Goal: Information Seeking & Learning: Check status

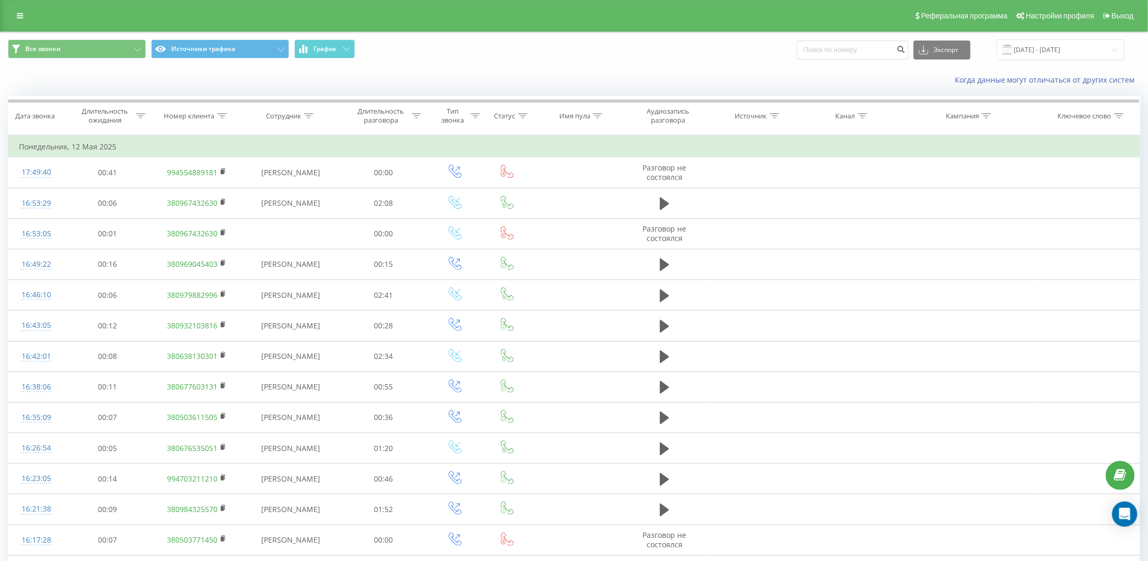
click at [416, 118] on div at bounding box center [416, 116] width 9 height 9
click at [343, 192] on input "text" at bounding box center [383, 191] width 93 height 18
type input "30"
click at [392, 163] on div at bounding box center [378, 167] width 75 height 10
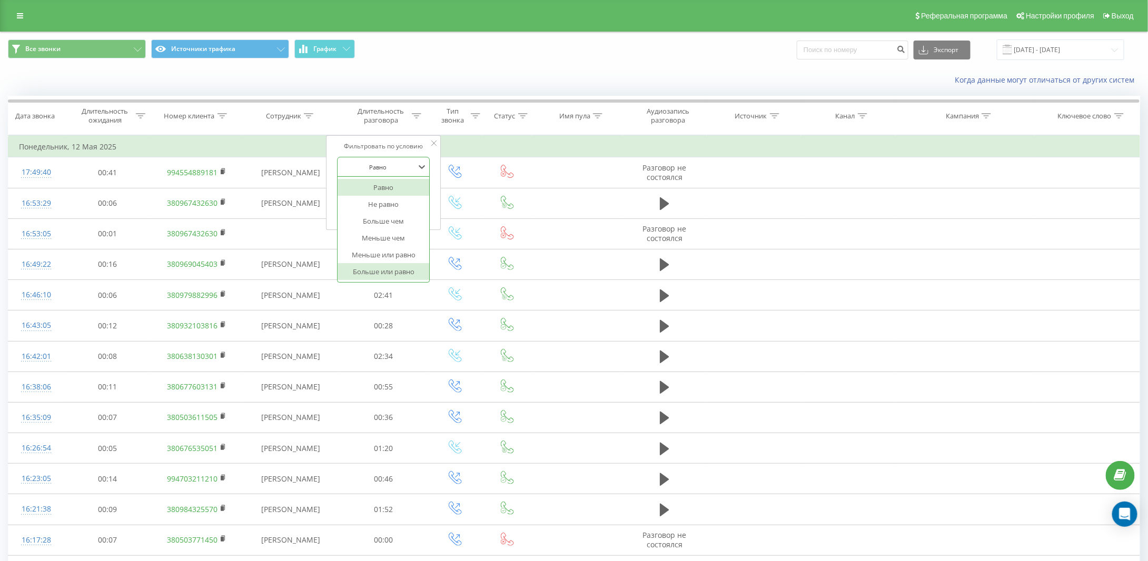
click at [373, 273] on div "Больше или равно" at bounding box center [384, 271] width 92 height 17
click at [394, 209] on span "OK" at bounding box center [405, 212] width 29 height 16
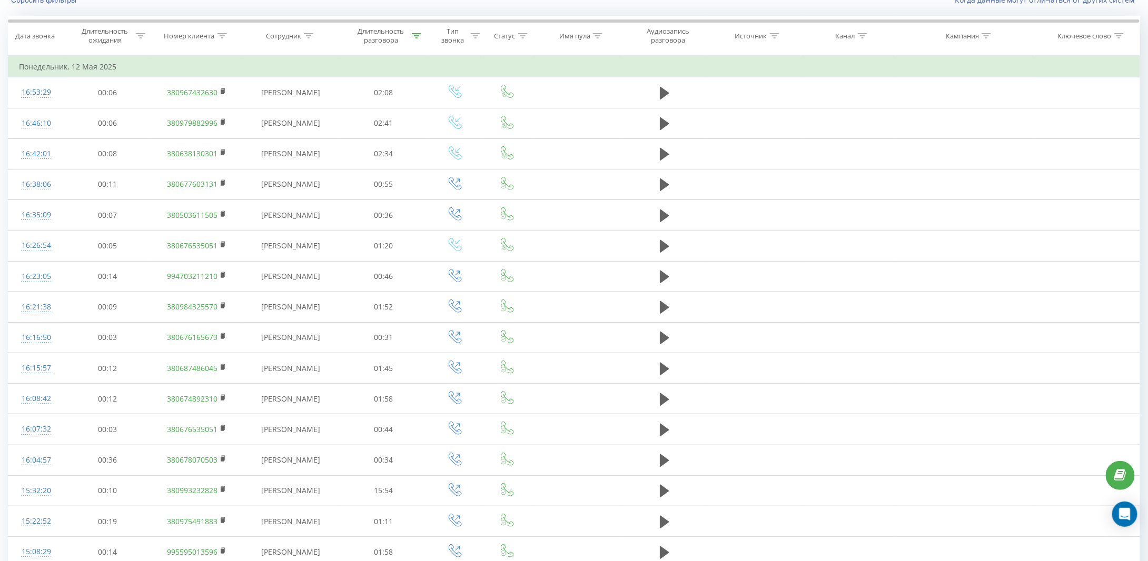
scroll to position [26, 0]
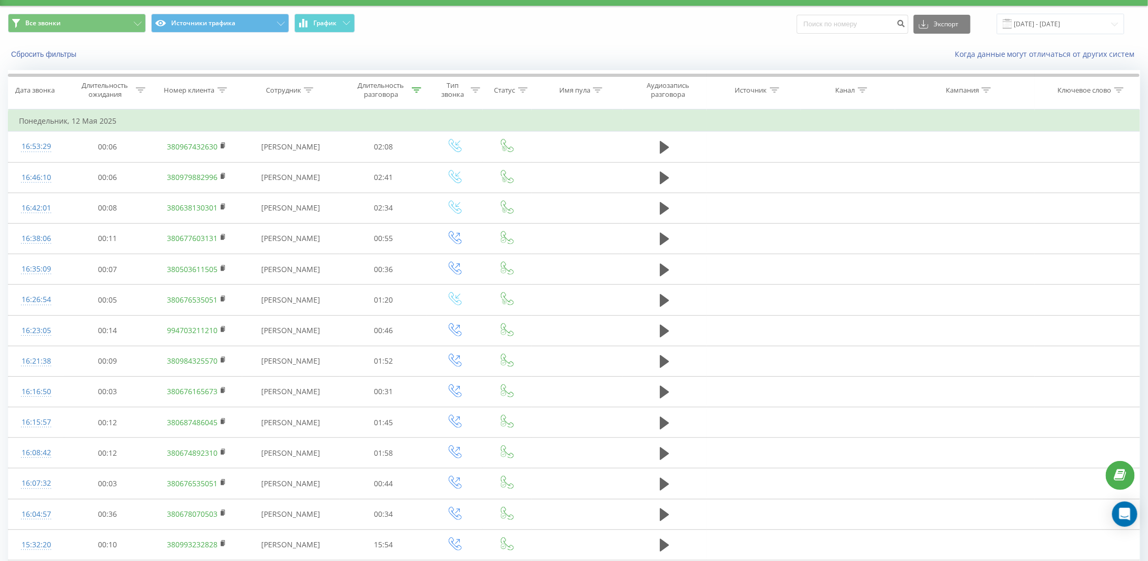
click at [309, 91] on icon at bounding box center [308, 89] width 9 height 5
click at [285, 164] on input "text" at bounding box center [291, 165] width 93 height 18
type input "[PERSON_NAME]"
click at [322, 183] on span "OK" at bounding box center [313, 186] width 29 height 16
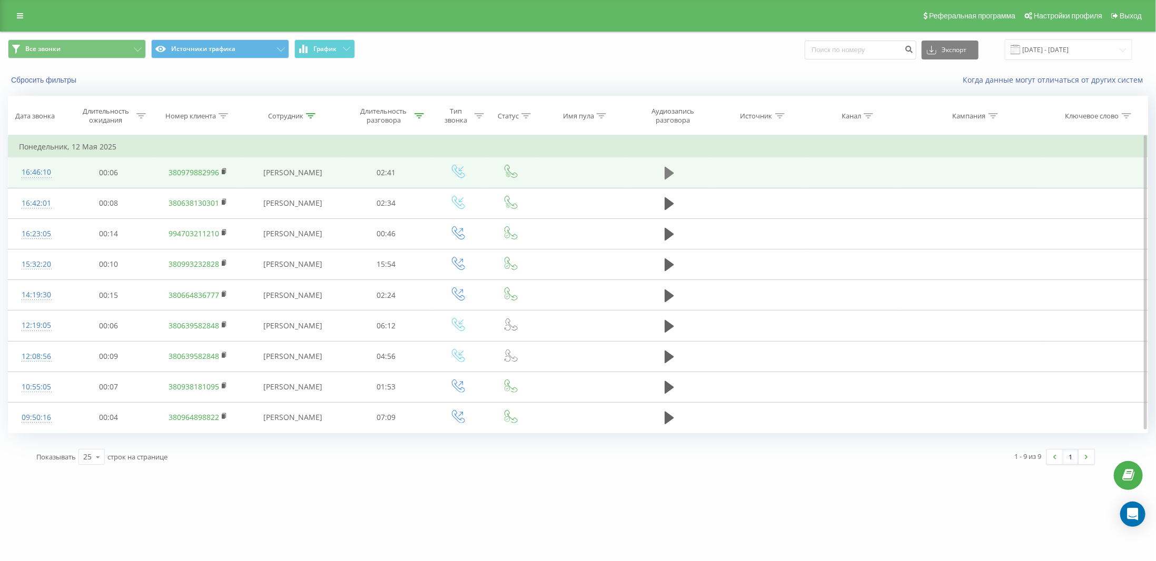
click at [667, 173] on icon at bounding box center [668, 173] width 9 height 13
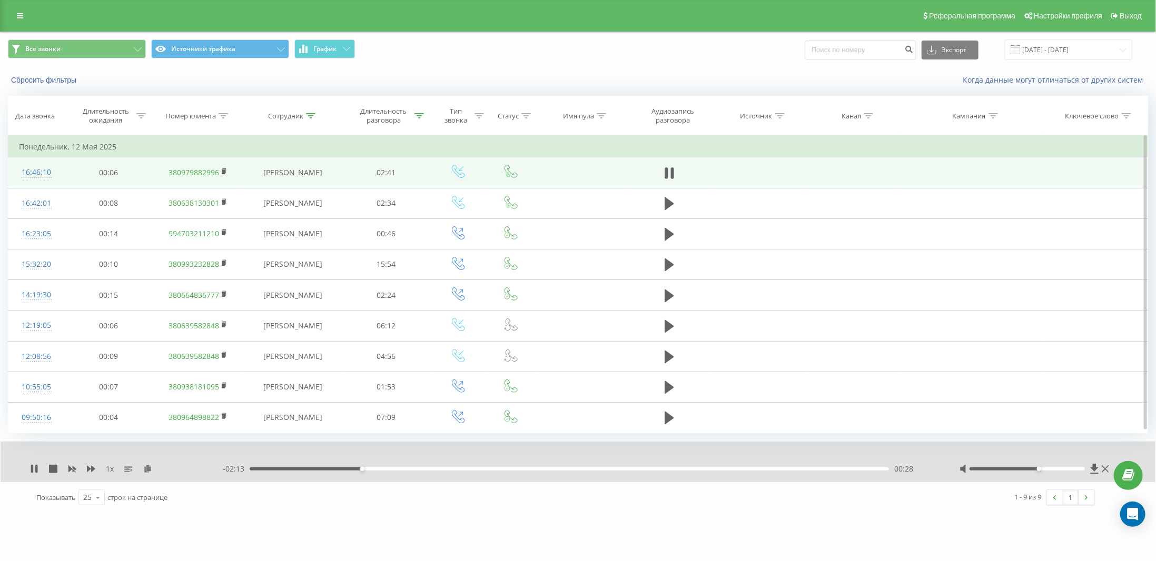
click at [1042, 468] on div at bounding box center [1027, 469] width 116 height 3
click at [1049, 468] on div at bounding box center [1027, 469] width 116 height 3
click at [1058, 464] on div at bounding box center [1035, 469] width 152 height 11
click at [1060, 468] on div at bounding box center [1027, 469] width 116 height 3
click at [225, 171] on icon at bounding box center [225, 171] width 6 height 7
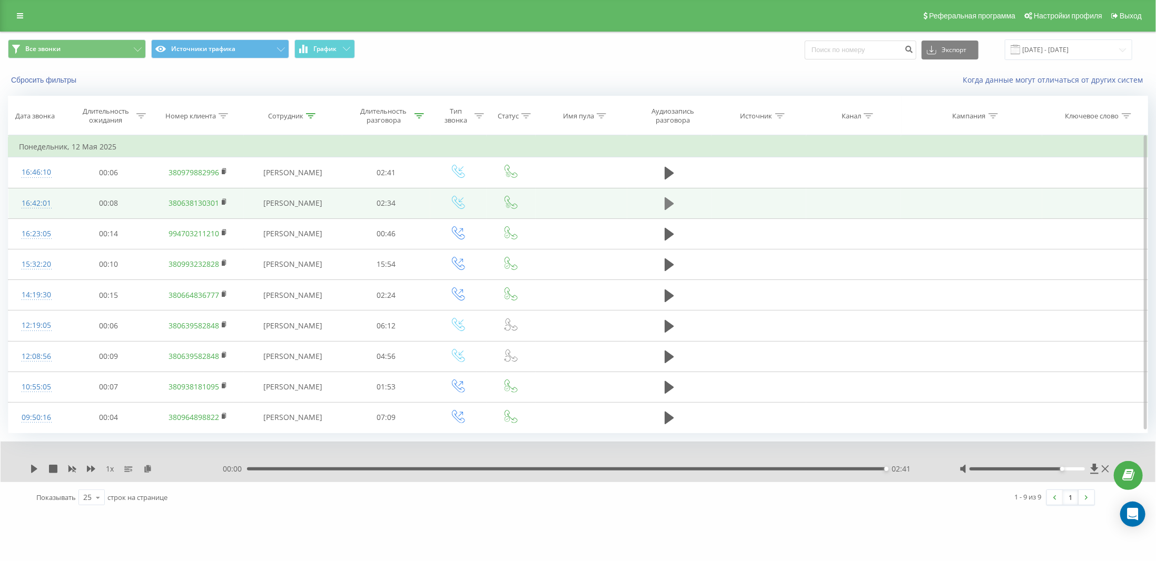
click at [669, 198] on icon at bounding box center [668, 203] width 9 height 15
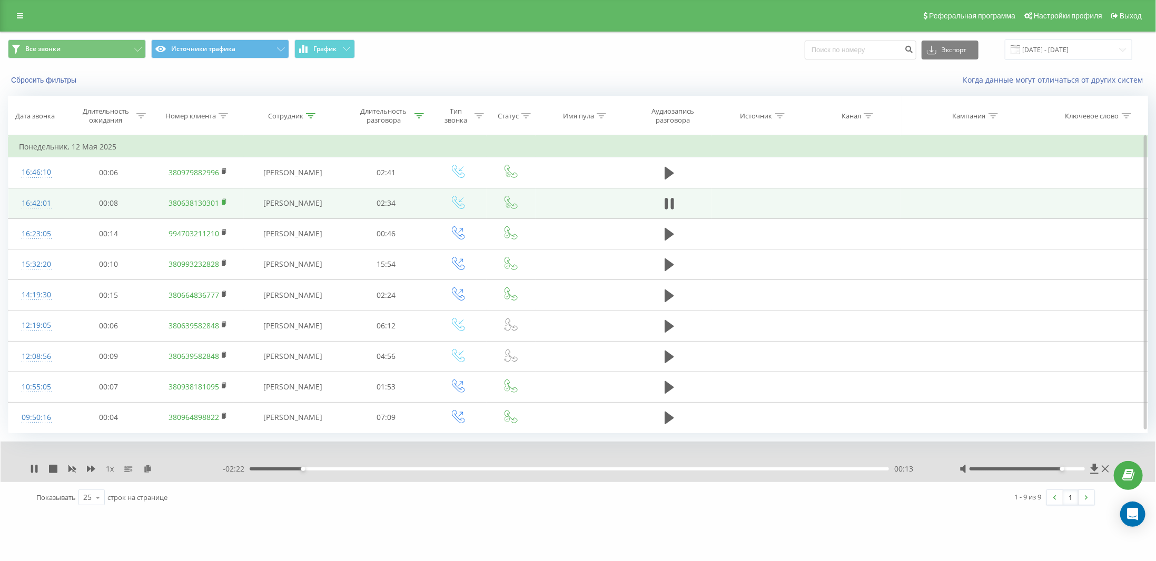
click at [224, 198] on icon at bounding box center [225, 201] width 6 height 7
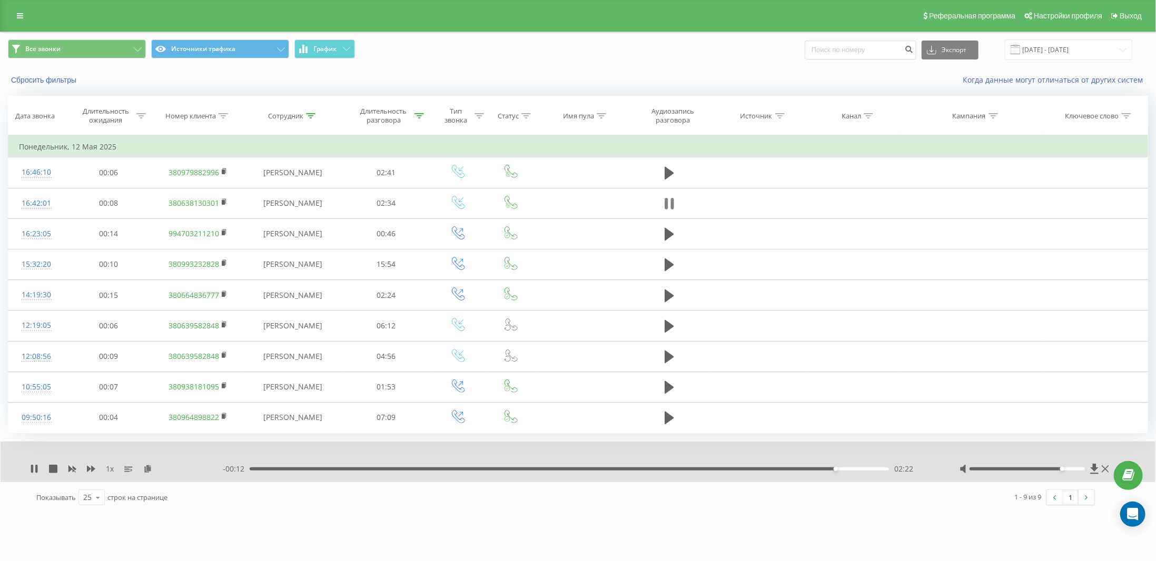
click at [673, 204] on icon at bounding box center [672, 204] width 3 height 12
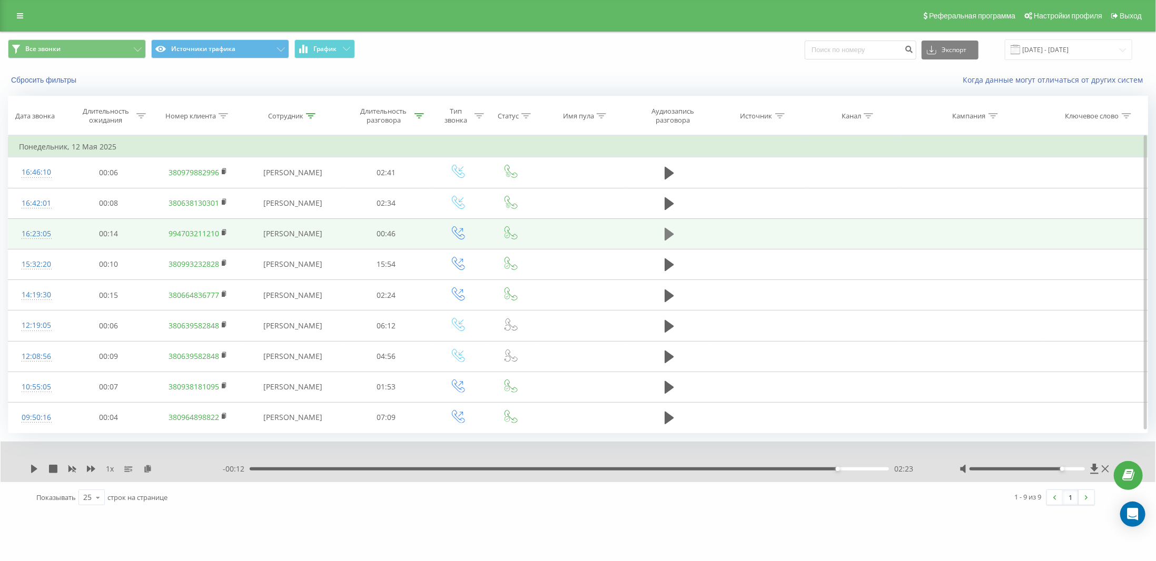
click at [664, 233] on button at bounding box center [669, 234] width 16 height 16
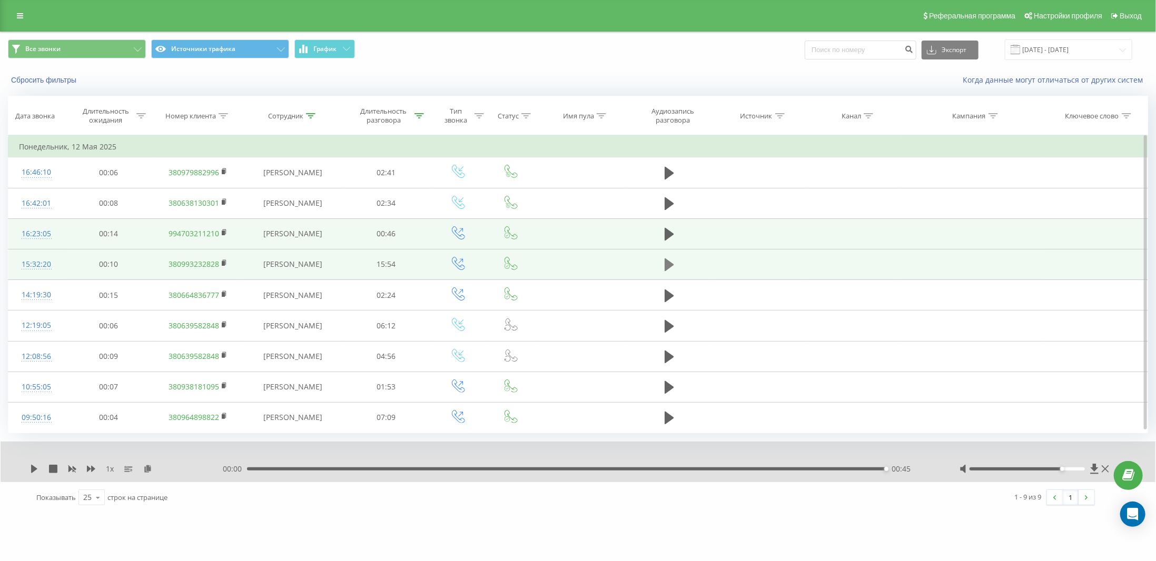
click at [668, 263] on icon at bounding box center [668, 264] width 9 height 13
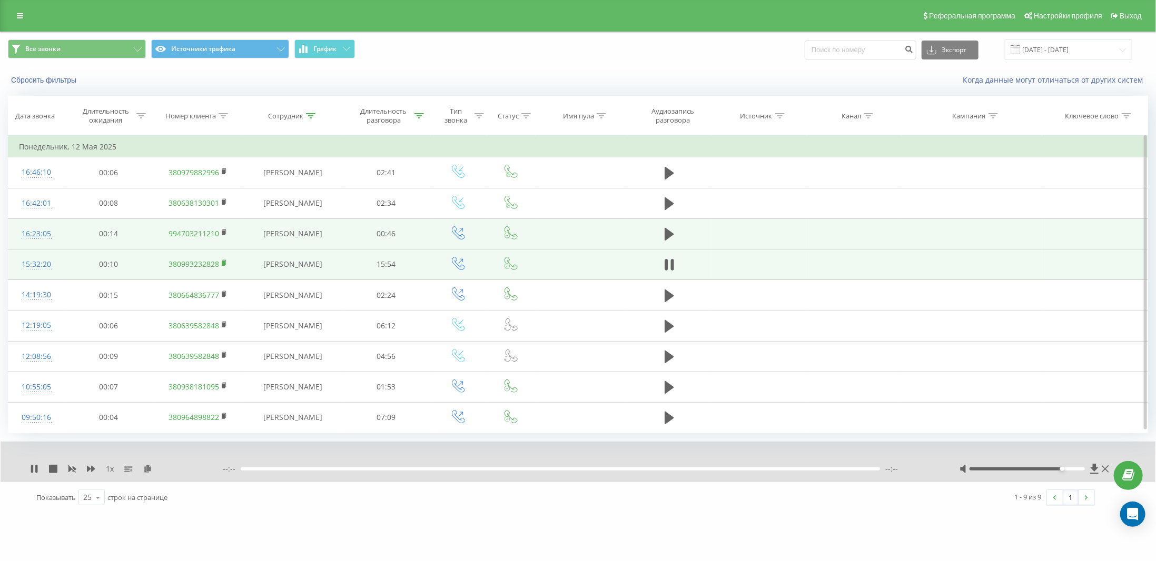
click at [223, 262] on rect at bounding box center [223, 263] width 3 height 5
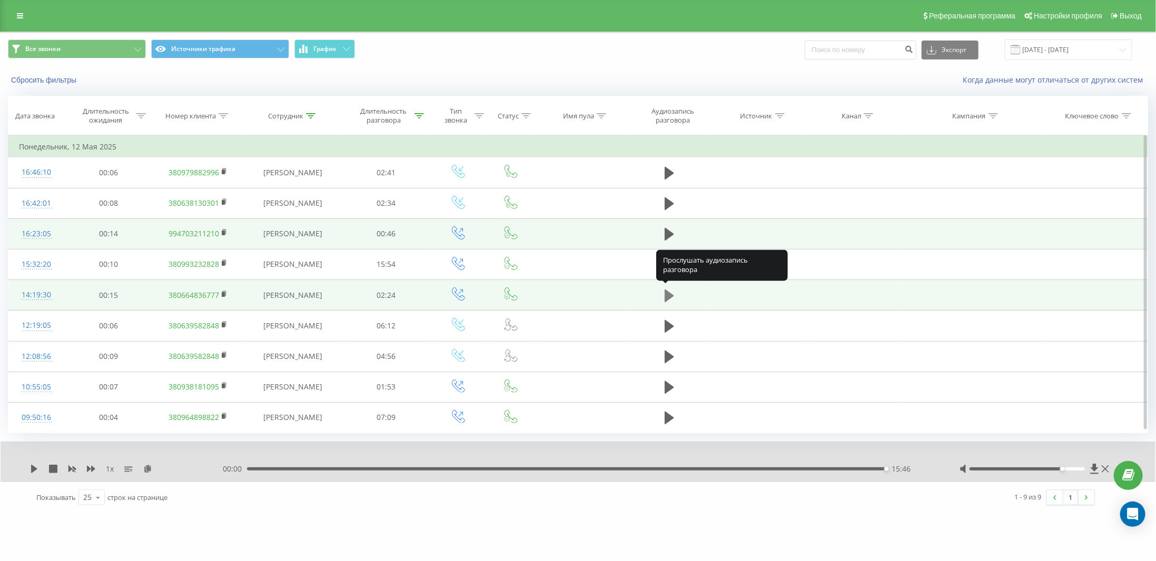
click at [666, 295] on icon at bounding box center [668, 295] width 9 height 13
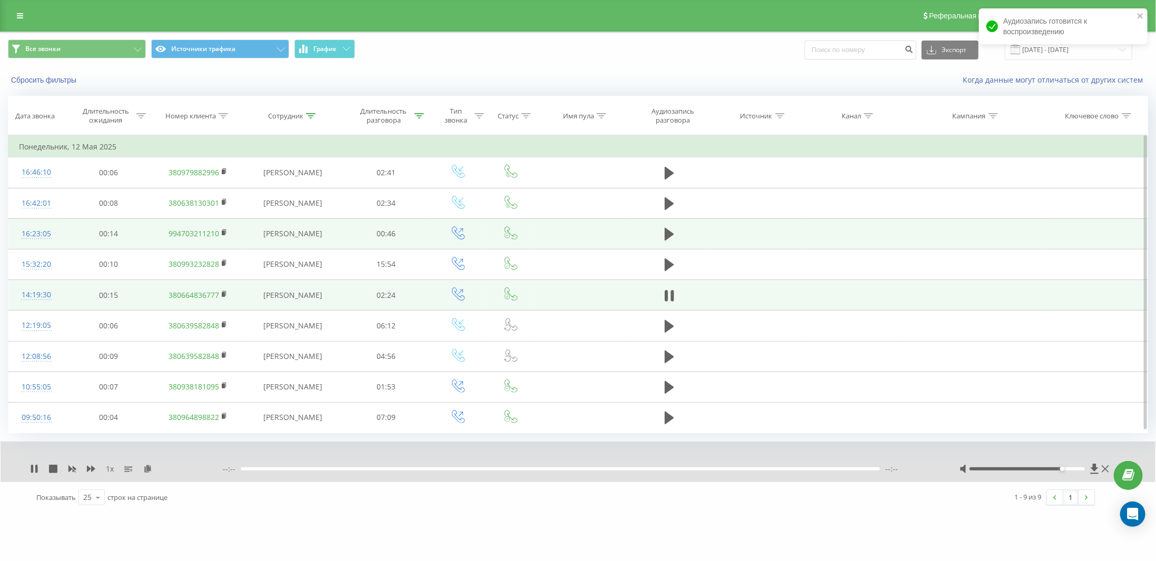
click at [526, 113] on icon at bounding box center [525, 115] width 9 height 5
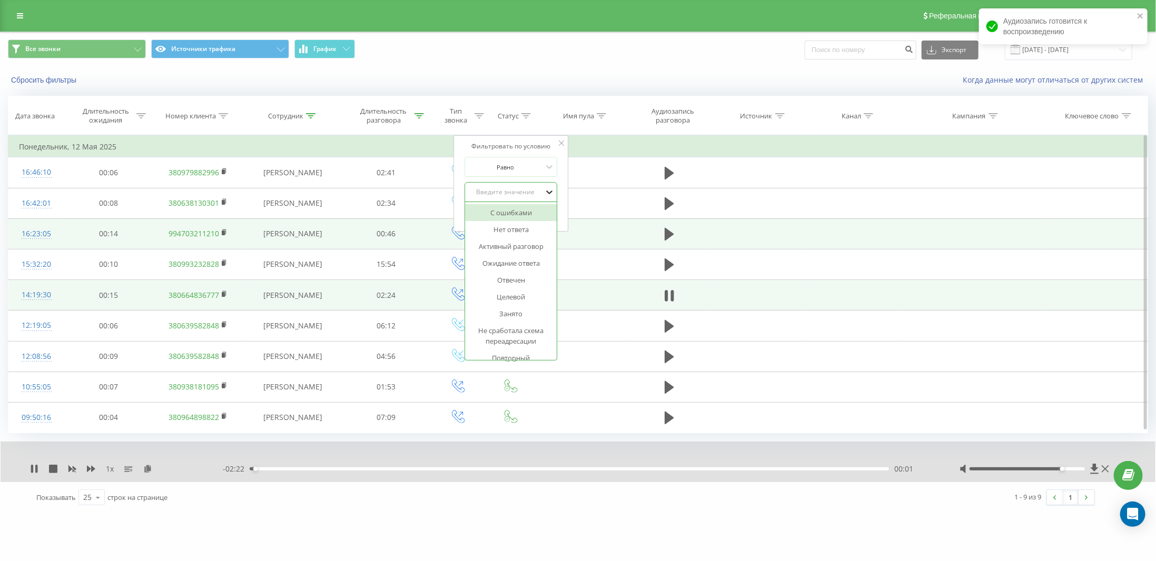
click at [551, 191] on icon at bounding box center [549, 193] width 6 height 4
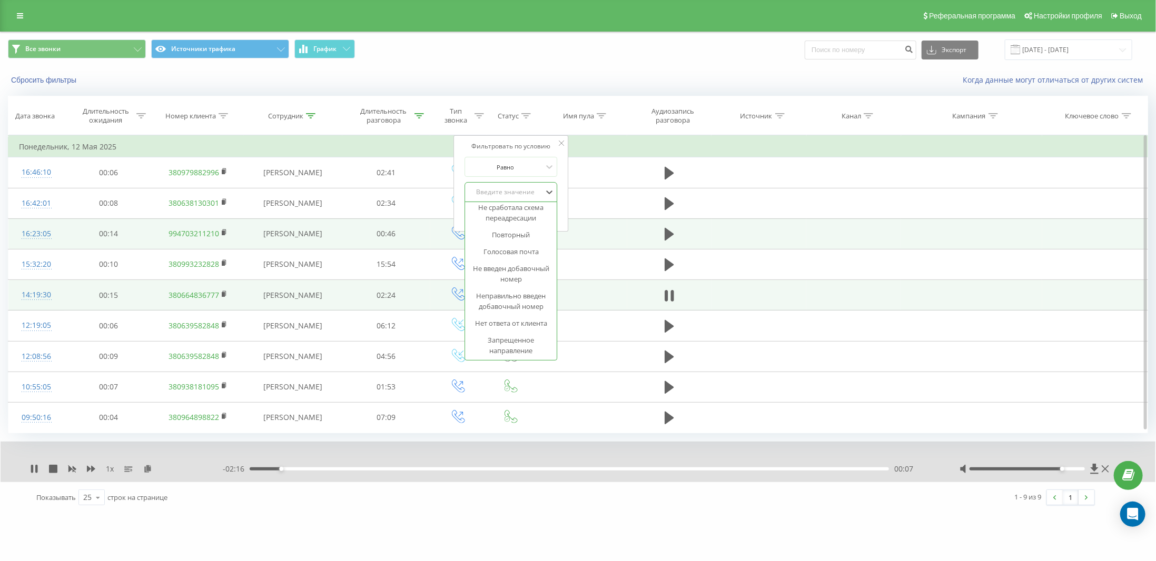
scroll to position [124, 0]
click at [591, 59] on div "Все звонки Источники трафика График Экспорт .csv .xls .xlsx [DATE] - [DATE]" at bounding box center [578, 49] width 1155 height 35
click at [623, 64] on div "Все звонки Источники трафика График Экспорт .csv .xls .xlsx [DATE] - [DATE]" at bounding box center [578, 49] width 1155 height 35
click at [222, 293] on icon at bounding box center [225, 294] width 6 height 7
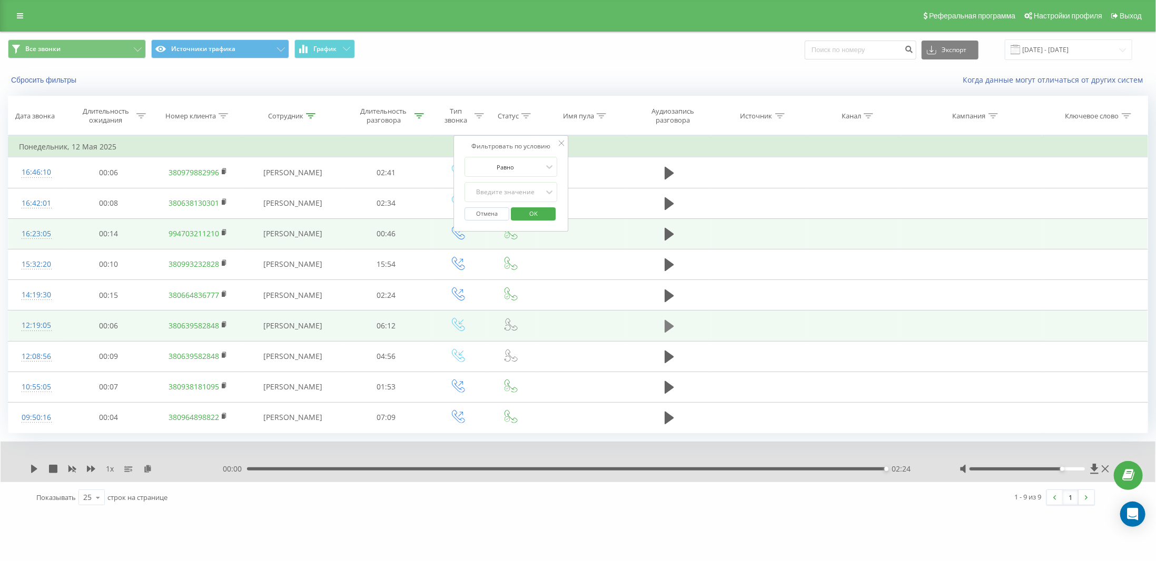
click at [672, 323] on icon at bounding box center [668, 326] width 9 height 13
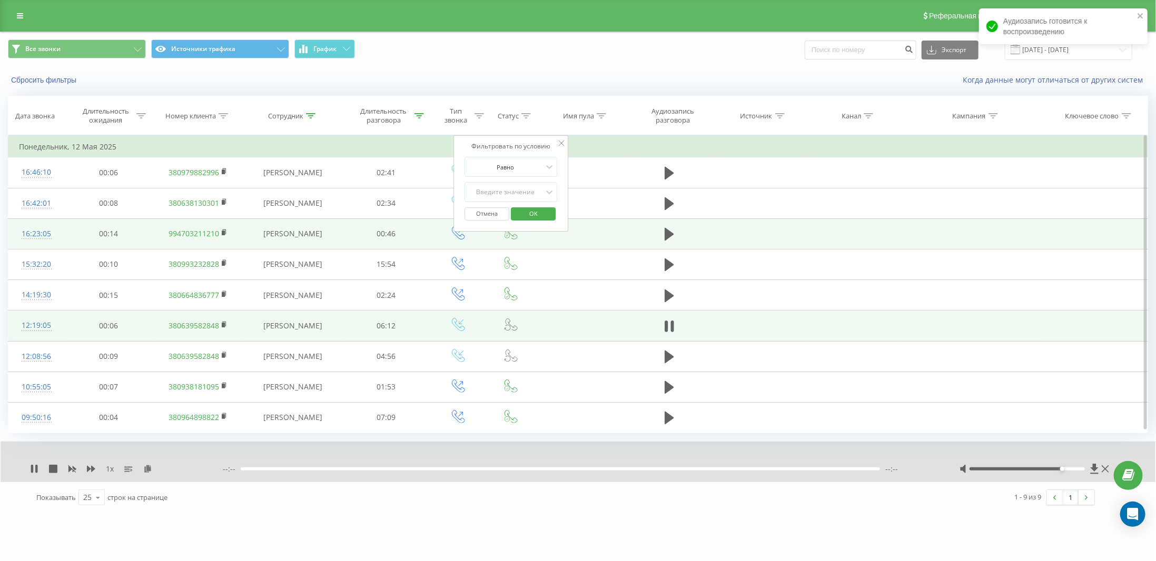
click at [559, 141] on icon at bounding box center [561, 143] width 5 height 5
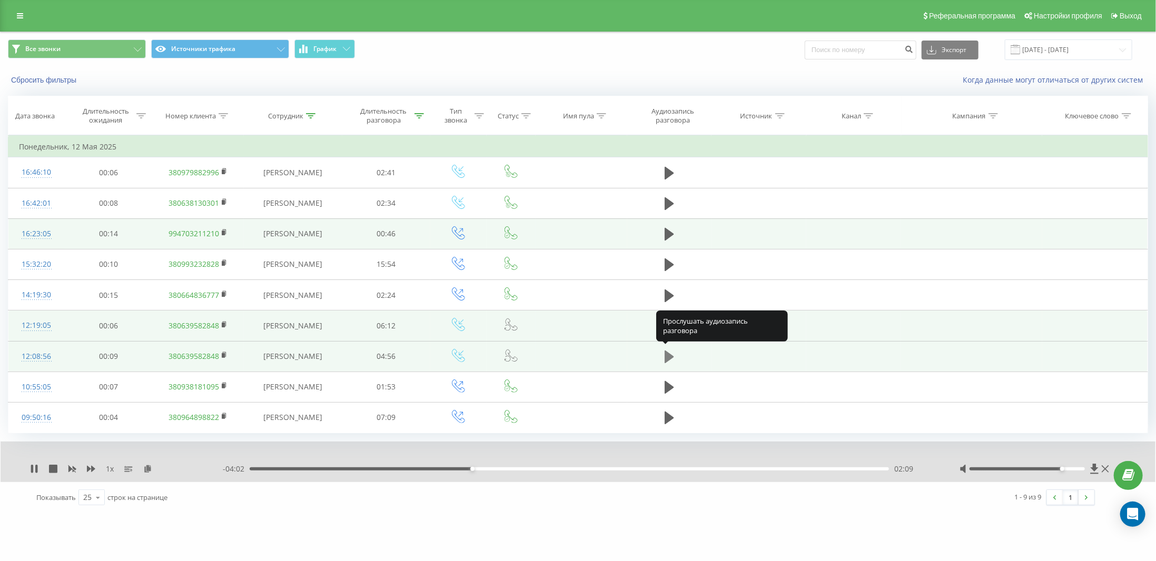
click at [671, 355] on icon at bounding box center [668, 357] width 9 height 13
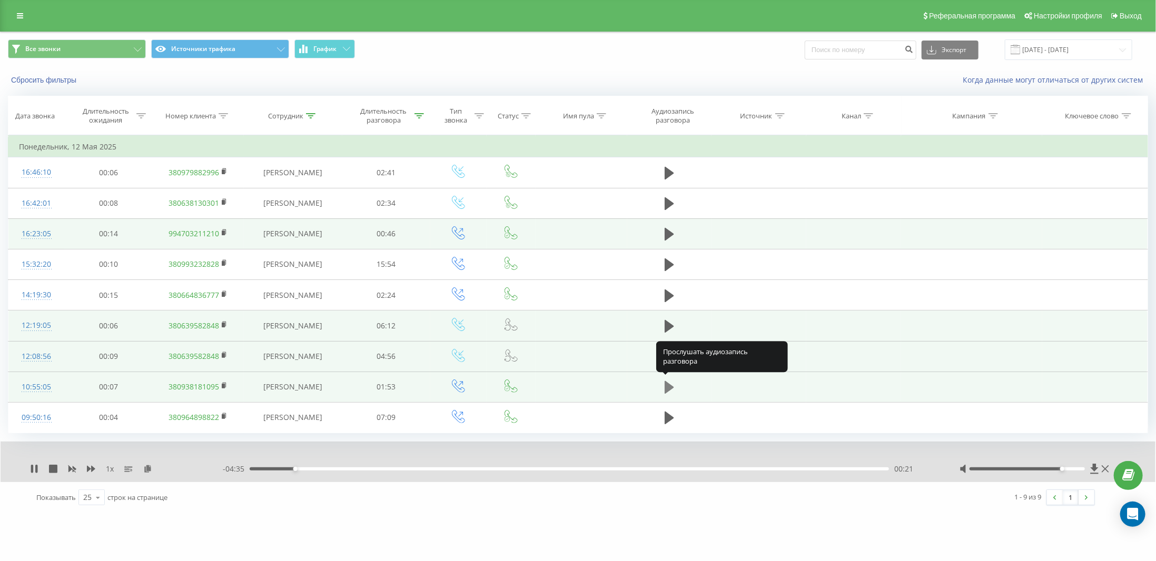
click at [668, 386] on icon at bounding box center [668, 387] width 9 height 13
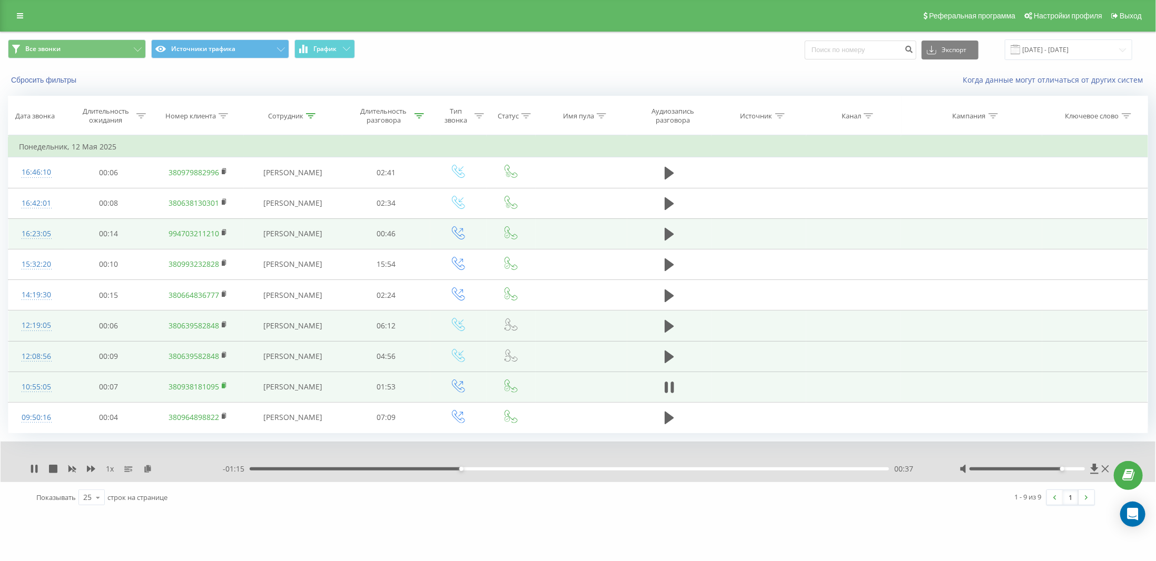
click at [223, 384] on rect at bounding box center [223, 386] width 3 height 5
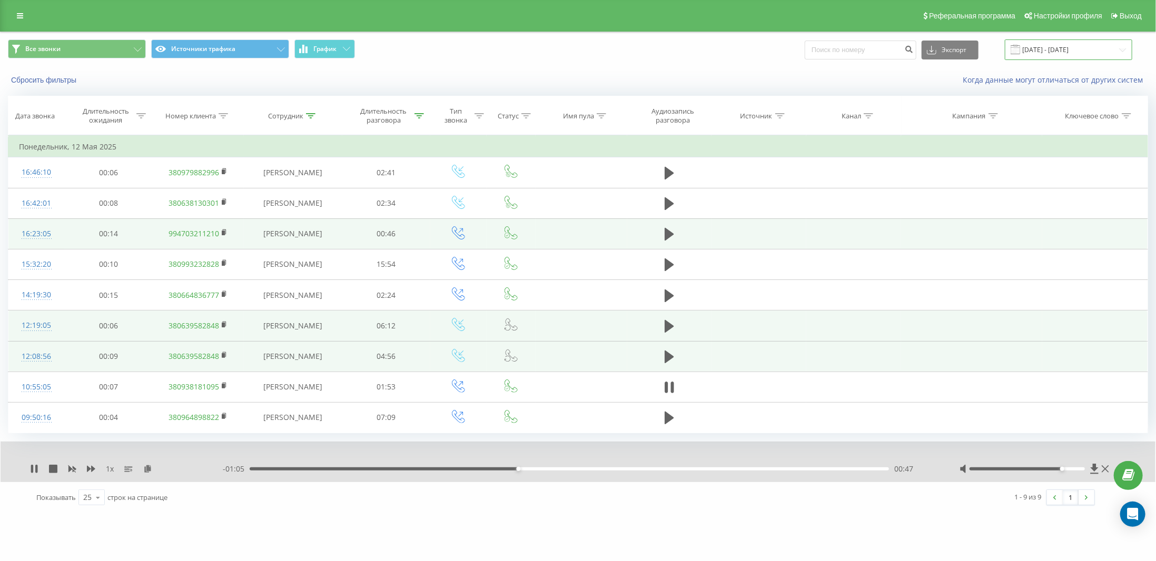
click at [1047, 51] on input "[DATE] - [DATE]" at bounding box center [1067, 49] width 127 height 21
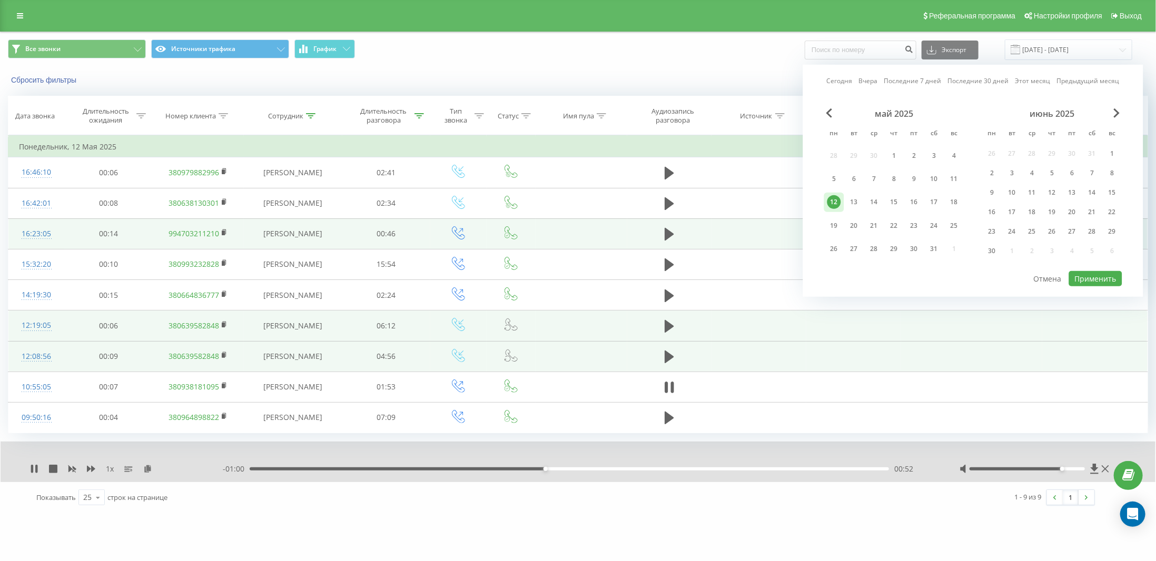
click at [1111, 115] on div "июнь 2025" at bounding box center [1052, 113] width 140 height 11
click at [1117, 110] on span "Next Month" at bounding box center [1116, 112] width 6 height 9
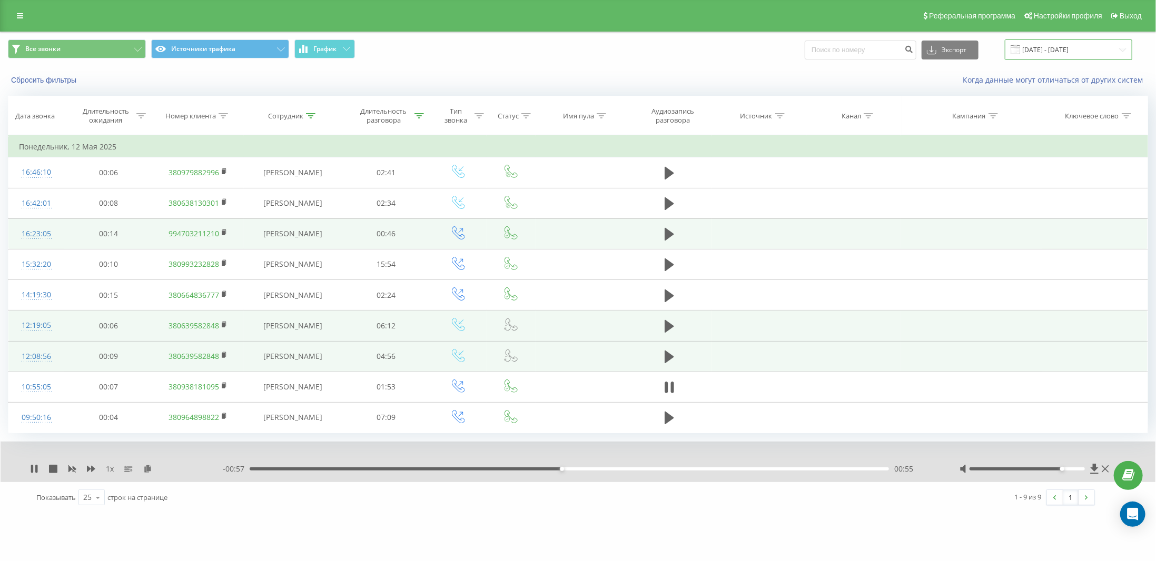
click at [1032, 45] on input "[DATE] - [DATE]" at bounding box center [1067, 49] width 127 height 21
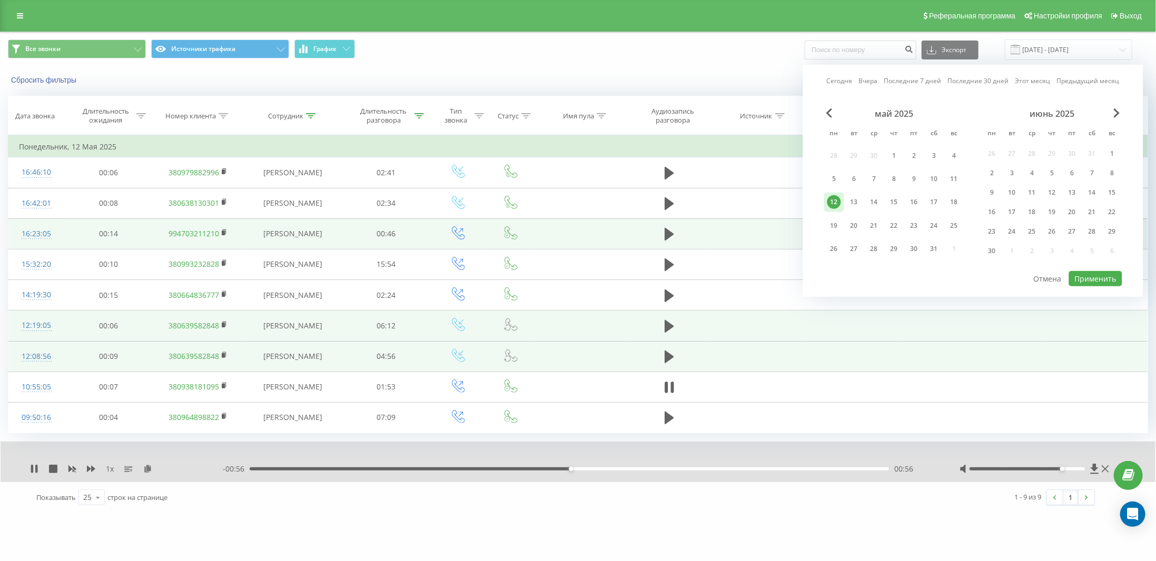
click at [863, 79] on link "Вчера" at bounding box center [868, 81] width 19 height 10
click at [1085, 278] on button "Применить" at bounding box center [1095, 278] width 53 height 15
type input "[DATE] - [DATE]"
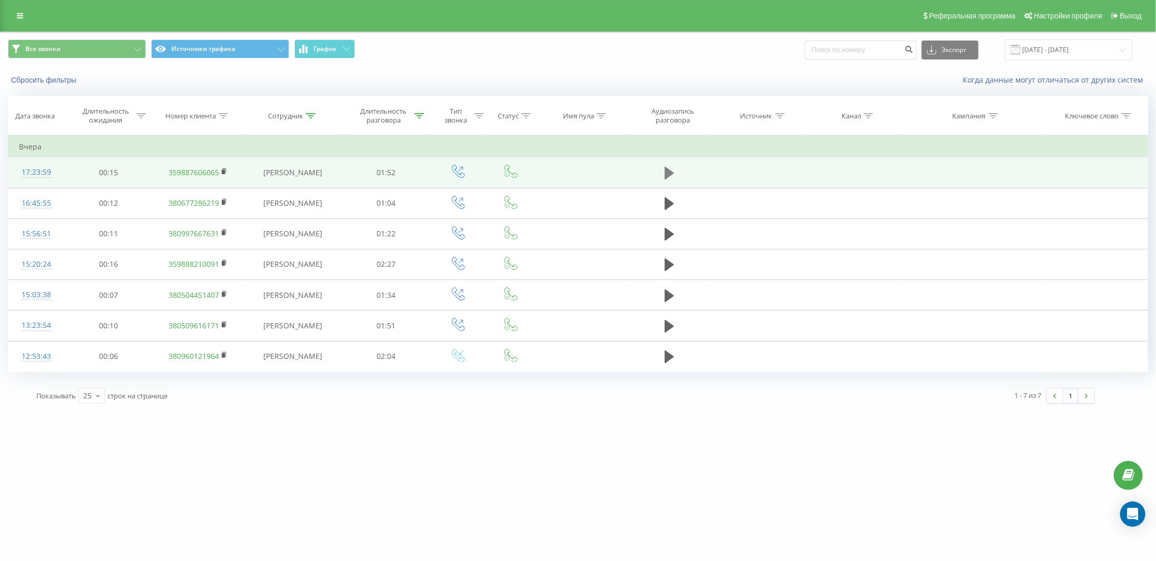
click at [669, 170] on icon at bounding box center [668, 173] width 9 height 13
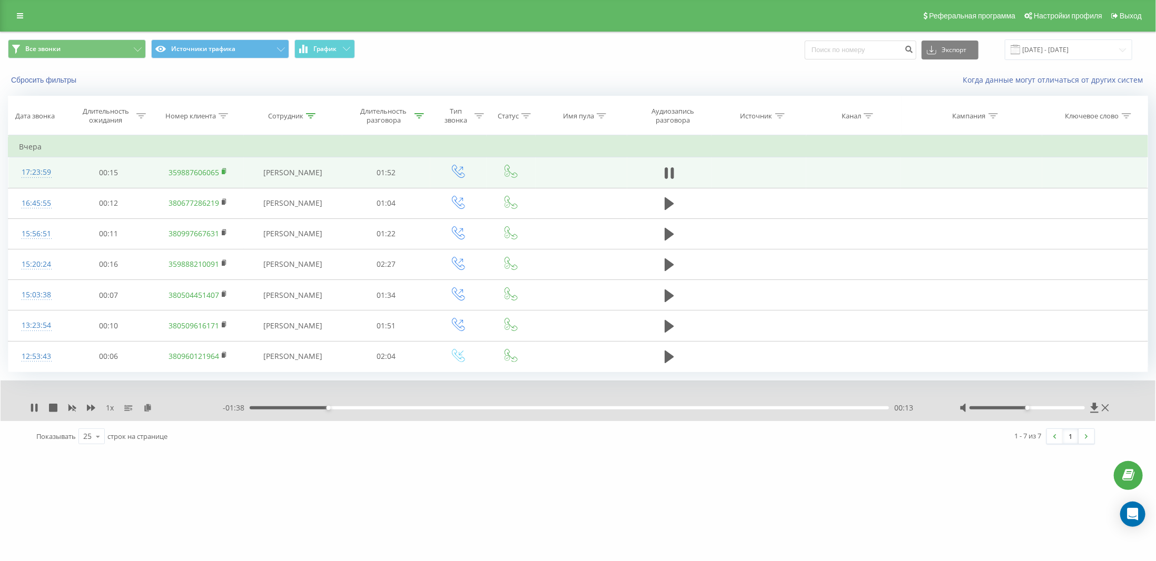
click at [223, 170] on rect at bounding box center [223, 172] width 3 height 5
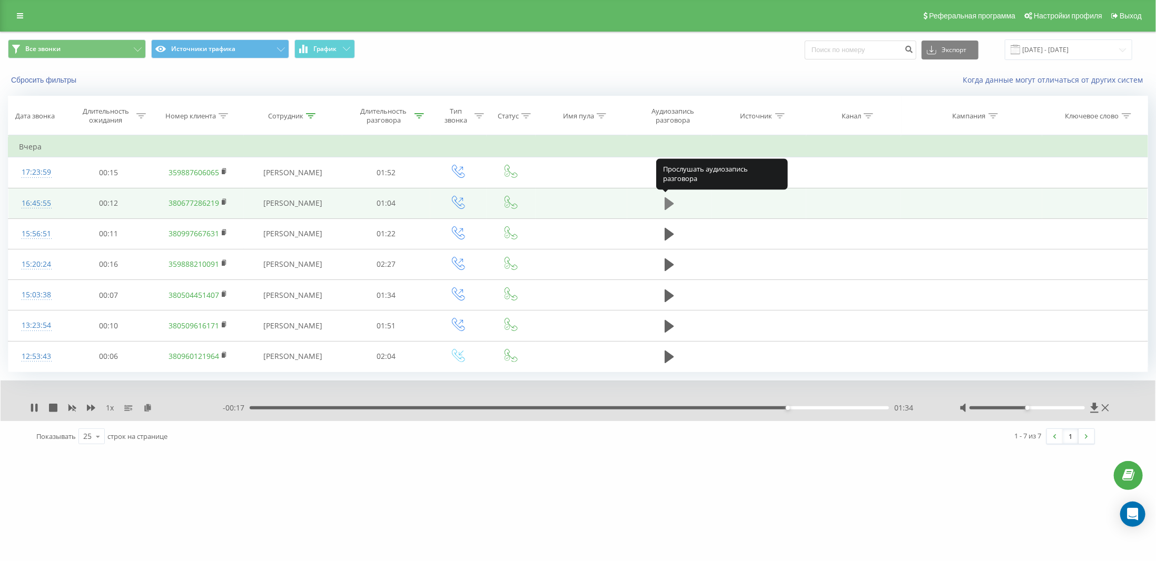
click at [665, 202] on icon at bounding box center [668, 203] width 9 height 13
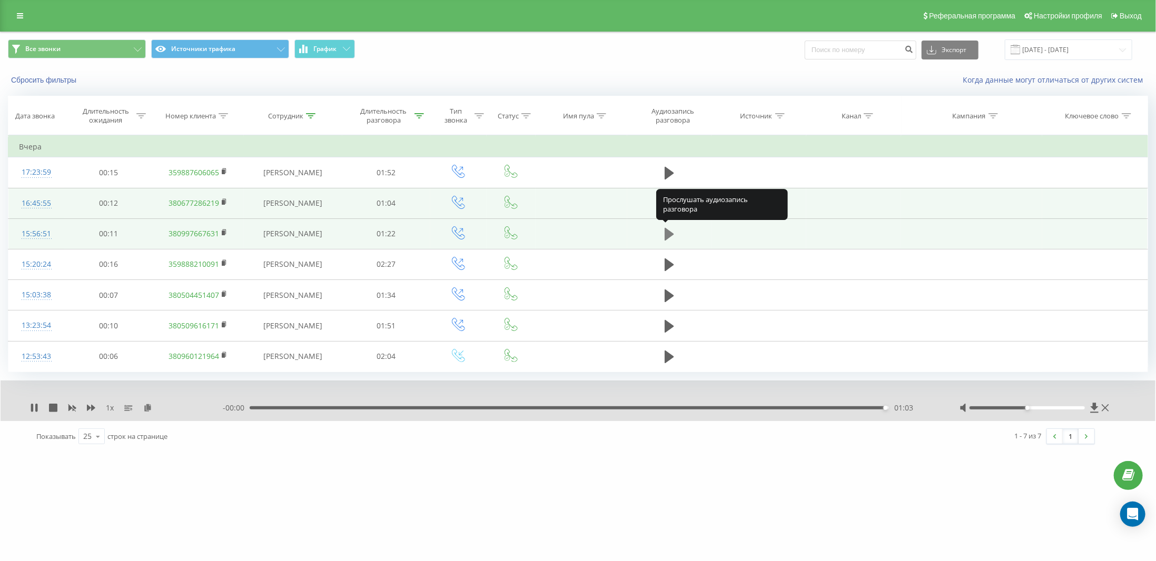
click at [672, 231] on icon at bounding box center [668, 234] width 9 height 13
click at [704, 49] on div "Все звонки Источники трафика График Экспорт .csv .xls .xlsx [DATE] - [DATE]" at bounding box center [578, 49] width 1140 height 21
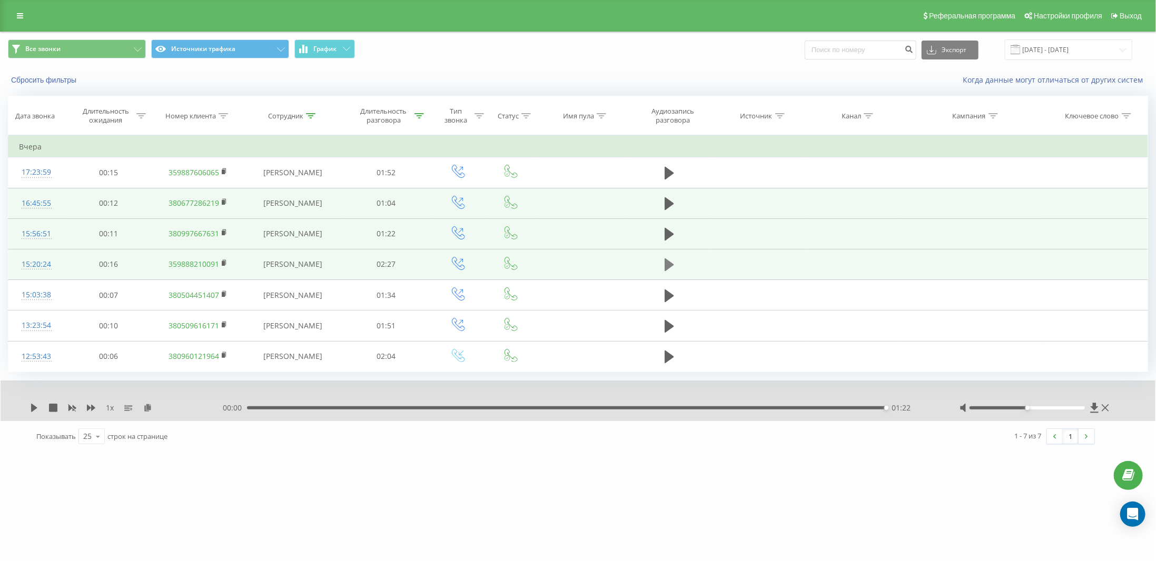
click at [668, 261] on icon at bounding box center [668, 264] width 9 height 13
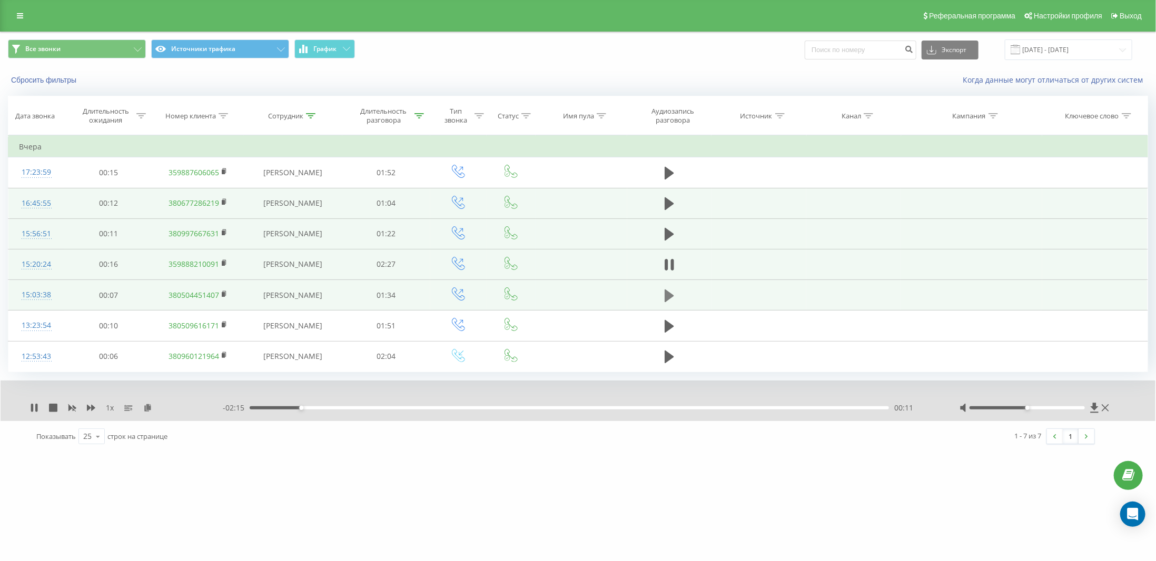
click at [669, 293] on icon at bounding box center [668, 295] width 9 height 13
click at [666, 233] on icon at bounding box center [668, 234] width 9 height 13
click at [223, 232] on rect at bounding box center [223, 233] width 3 height 5
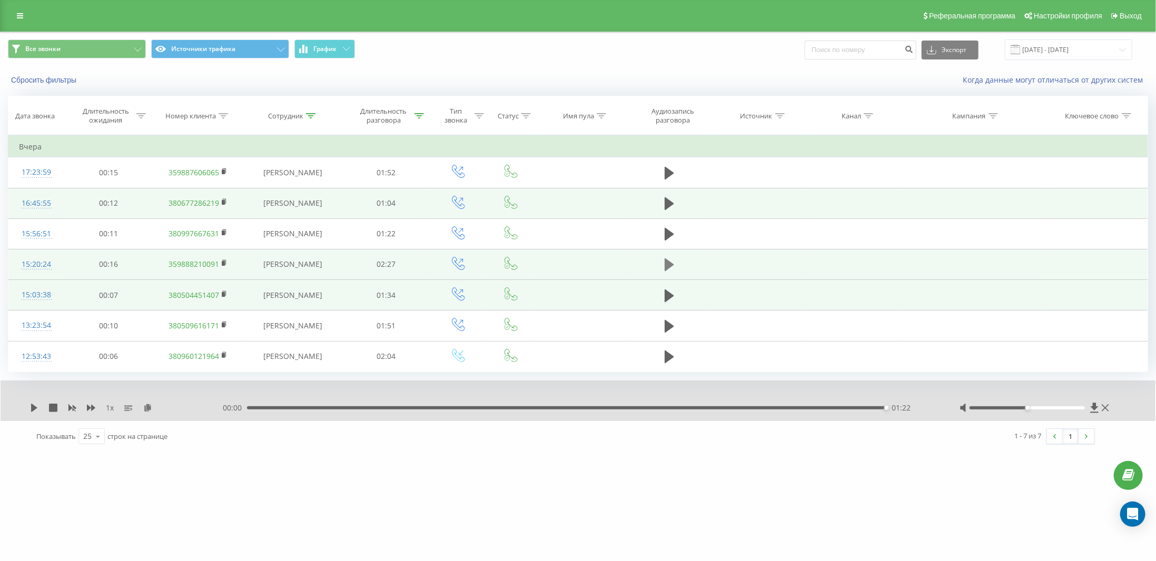
click at [671, 265] on icon at bounding box center [668, 264] width 9 height 13
click at [667, 290] on icon at bounding box center [668, 295] width 9 height 13
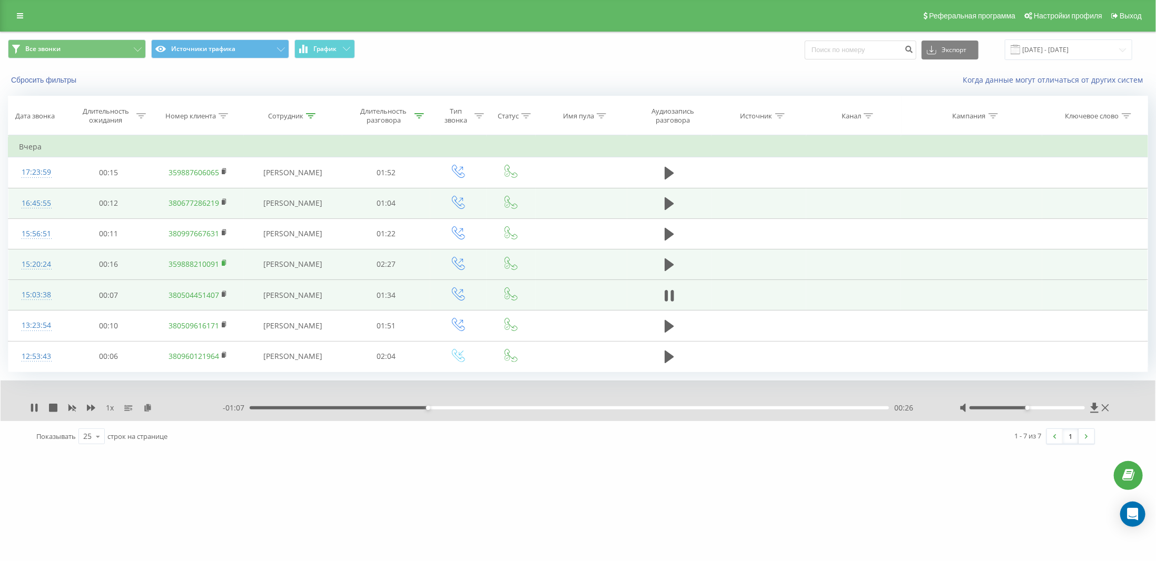
click at [224, 262] on rect at bounding box center [223, 263] width 3 height 5
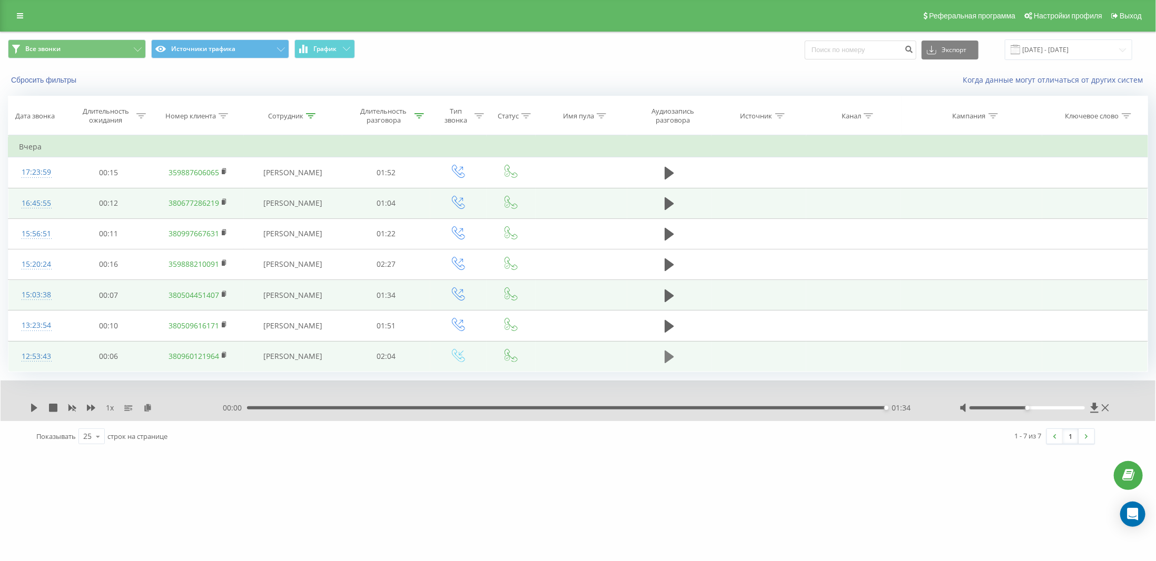
click at [668, 352] on icon at bounding box center [668, 357] width 9 height 13
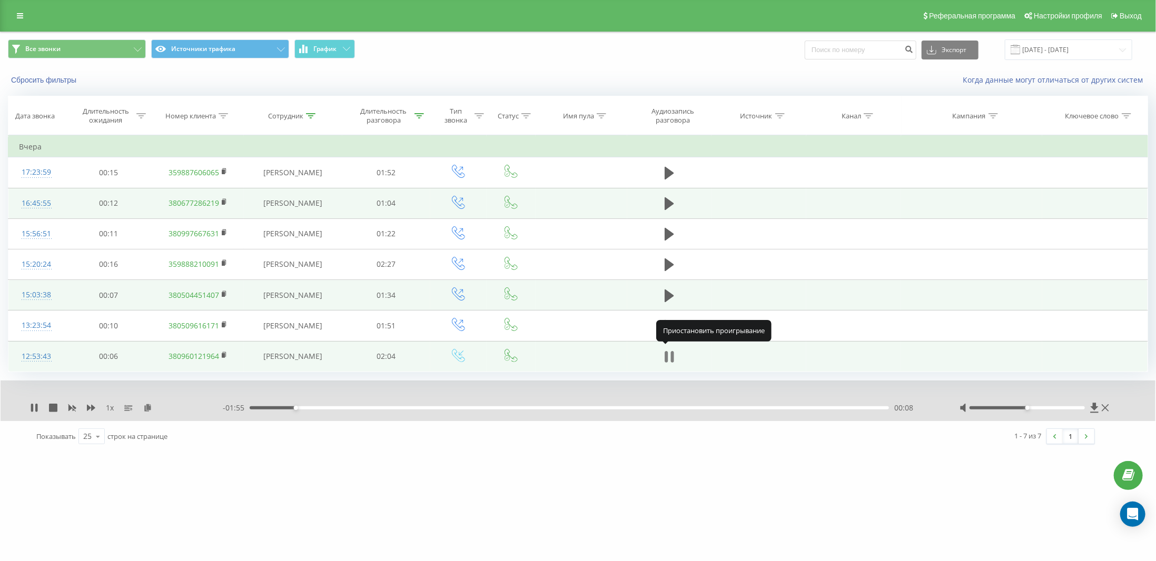
click at [671, 355] on icon at bounding box center [672, 357] width 3 height 12
click at [312, 116] on icon at bounding box center [310, 115] width 9 height 5
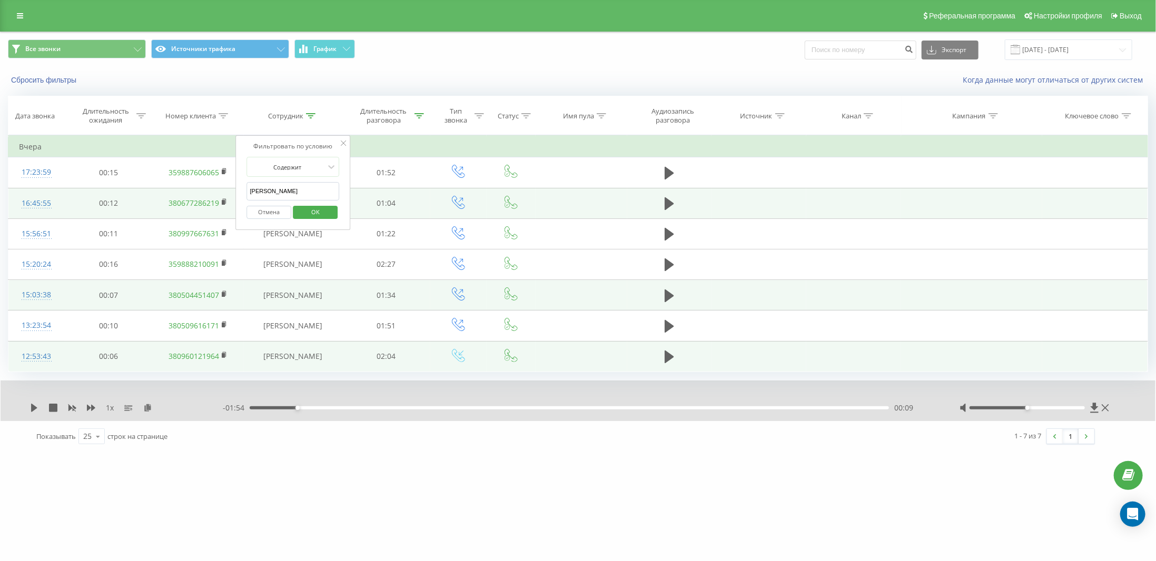
click at [293, 188] on input "[PERSON_NAME]" at bounding box center [293, 191] width 93 height 18
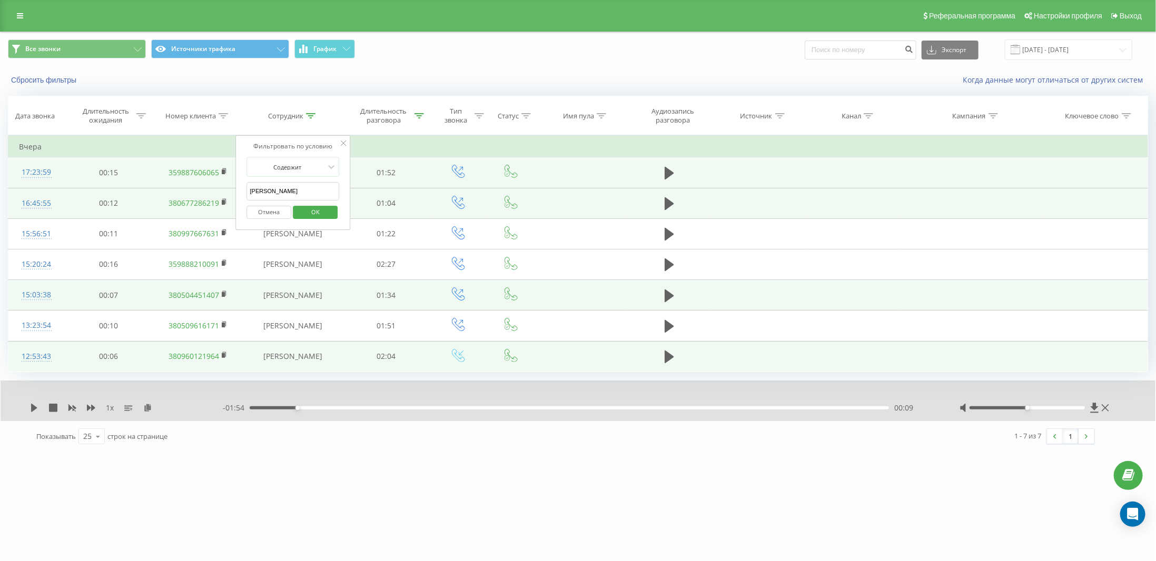
drag, startPoint x: 276, startPoint y: 188, endPoint x: 235, endPoint y: 183, distance: 40.9
click at [235, 183] on table "Фильтровать по условию Равно Отмена OK Фильтровать по условию Содержит Отмена O…" at bounding box center [578, 253] width 1140 height 237
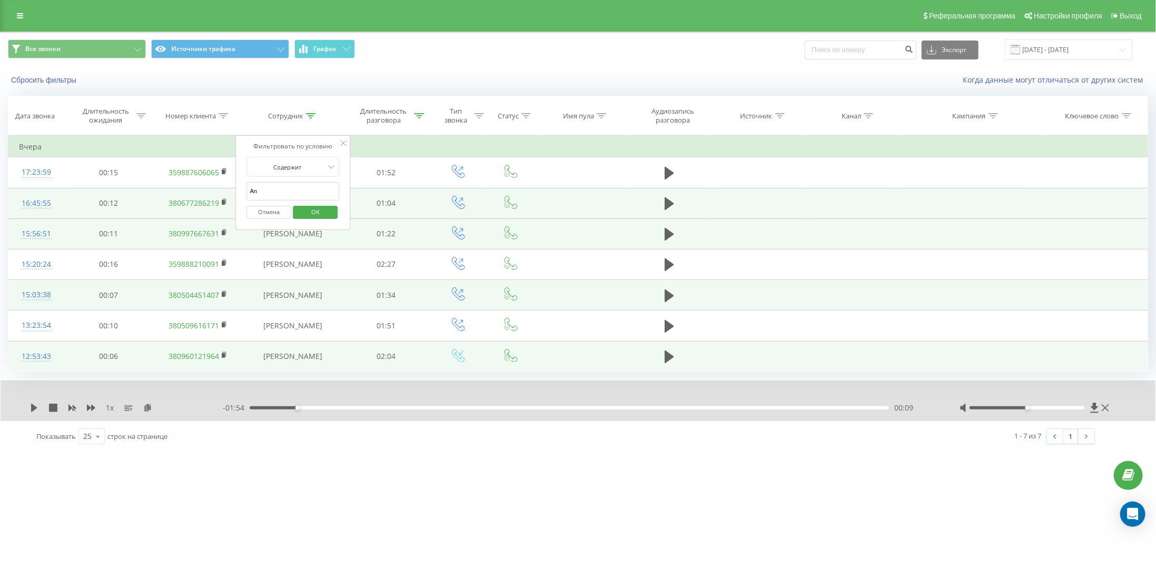
type input "[PERSON_NAME]"
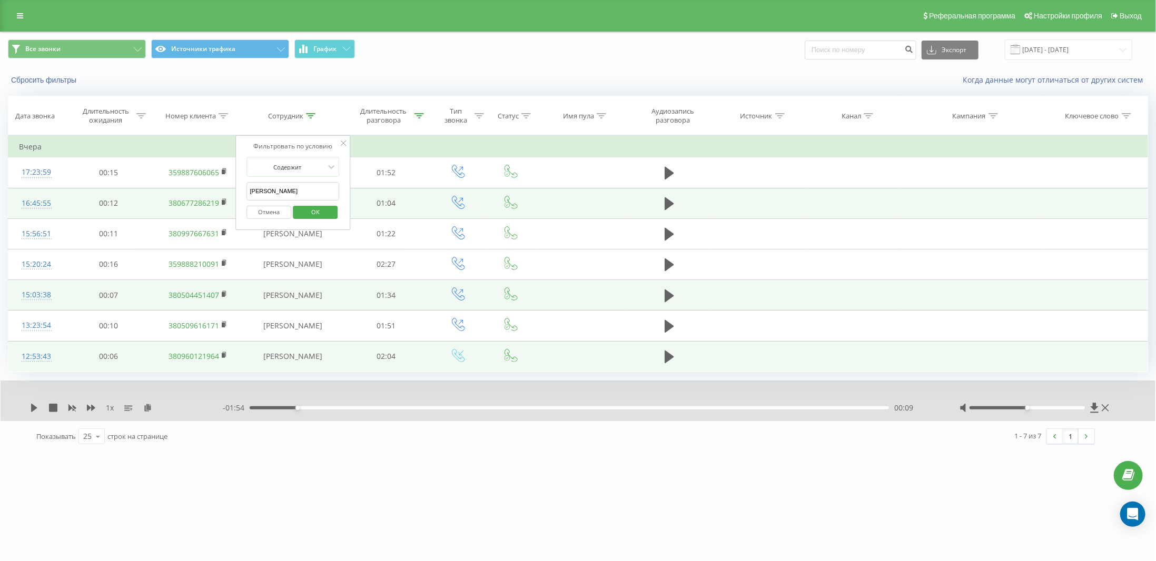
click at [320, 212] on span "OK" at bounding box center [315, 212] width 29 height 16
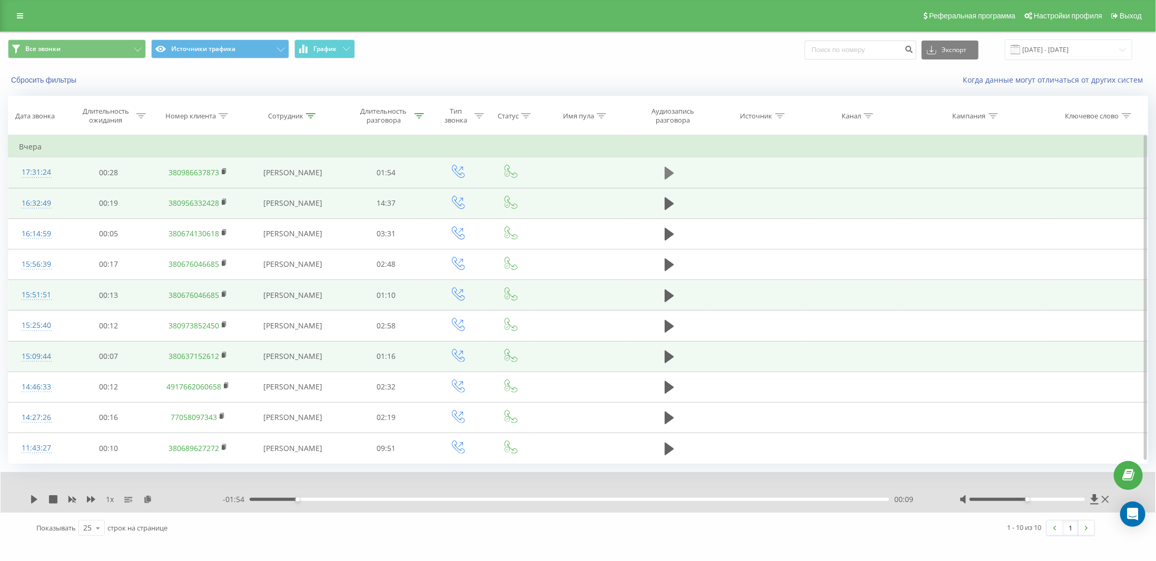
click at [668, 168] on icon at bounding box center [668, 173] width 9 height 13
click at [668, 202] on icon at bounding box center [668, 203] width 9 height 13
click at [1040, 498] on div at bounding box center [1027, 499] width 116 height 3
click at [1047, 498] on div at bounding box center [1027, 499] width 116 height 3
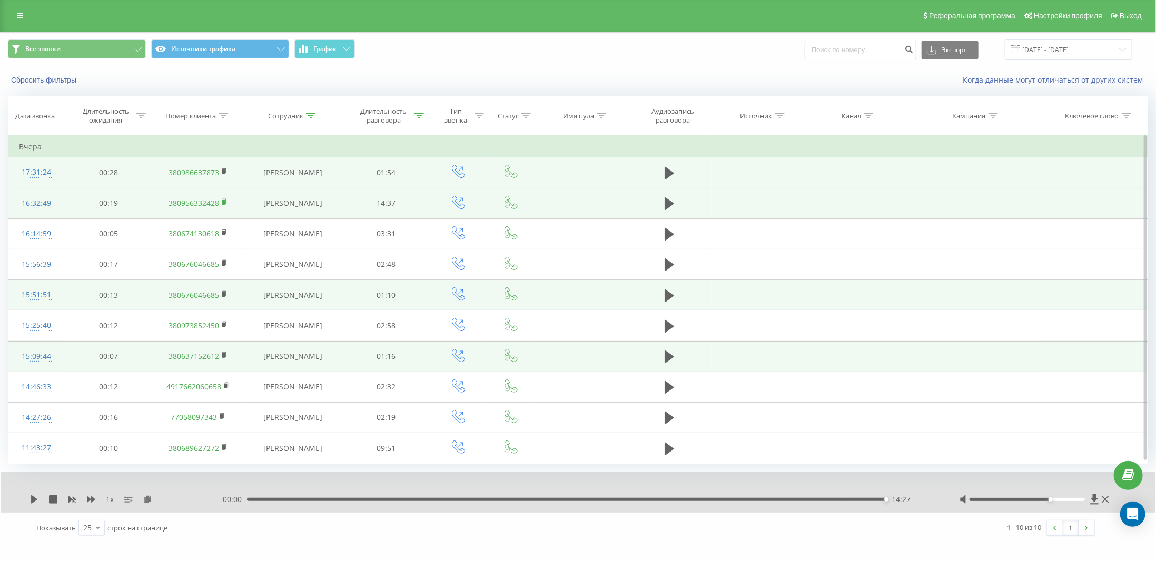
click at [223, 202] on rect at bounding box center [223, 202] width 3 height 5
